Goal: Task Accomplishment & Management: Manage account settings

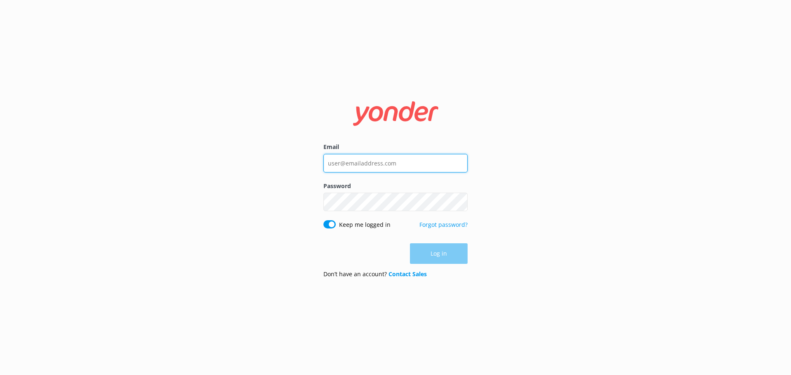
type input "[PERSON_NAME][EMAIL_ADDRESS][DOMAIN_NAME]"
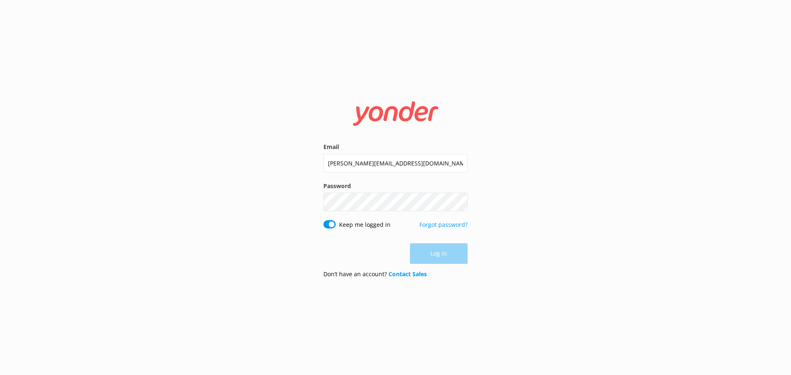
click at [442, 254] on div "Log in" at bounding box center [395, 253] width 144 height 21
click at [448, 255] on button "Log in" at bounding box center [439, 254] width 58 height 21
